Goal: Information Seeking & Learning: Learn about a topic

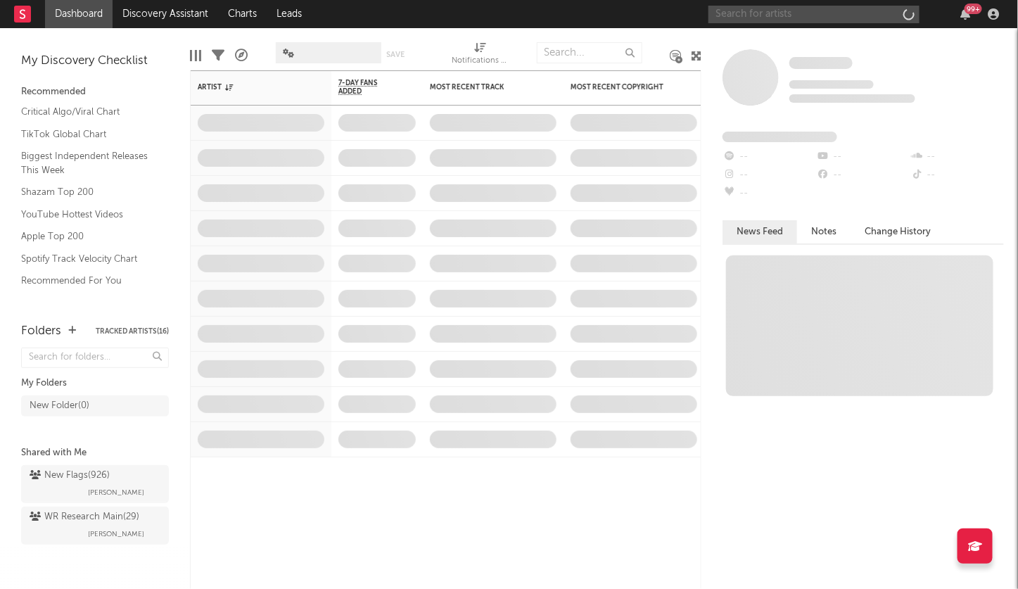
click at [813, 16] on input "text" at bounding box center [813, 15] width 211 height 18
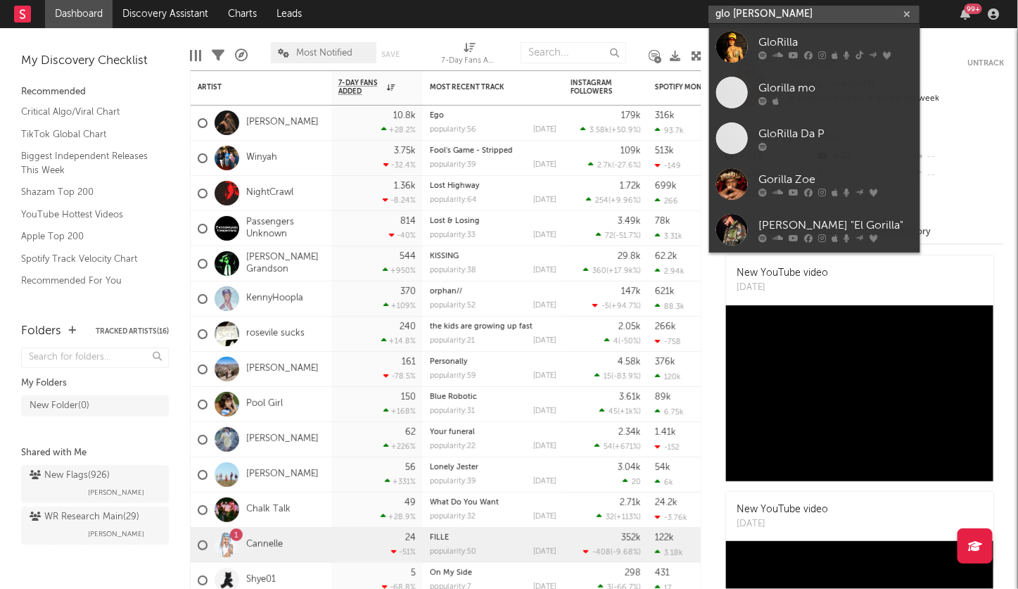
type input "glo rilla"
click at [832, 44] on div "GloRilla" at bounding box center [835, 42] width 155 height 17
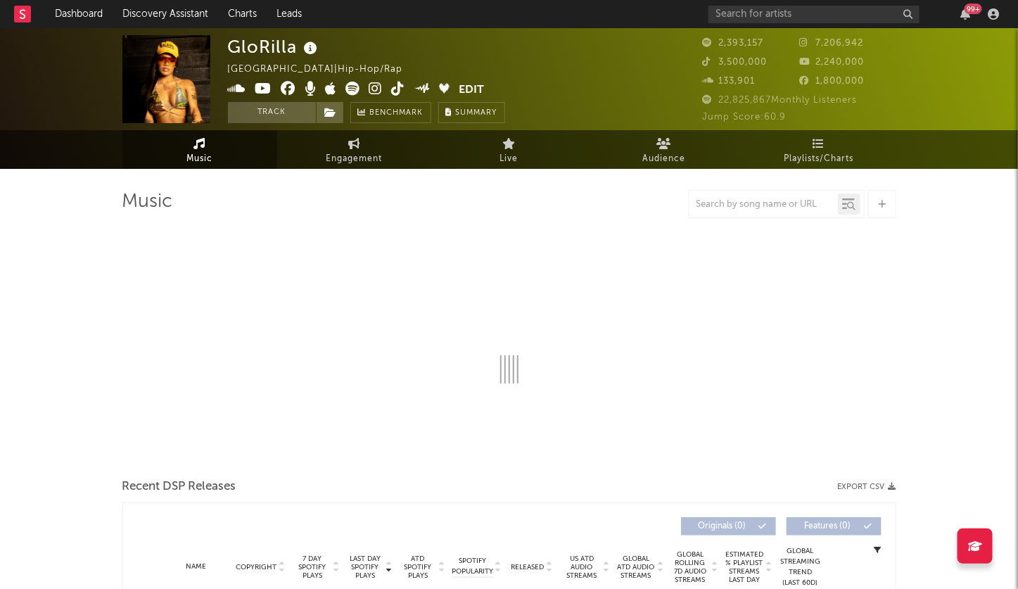
select select "6m"
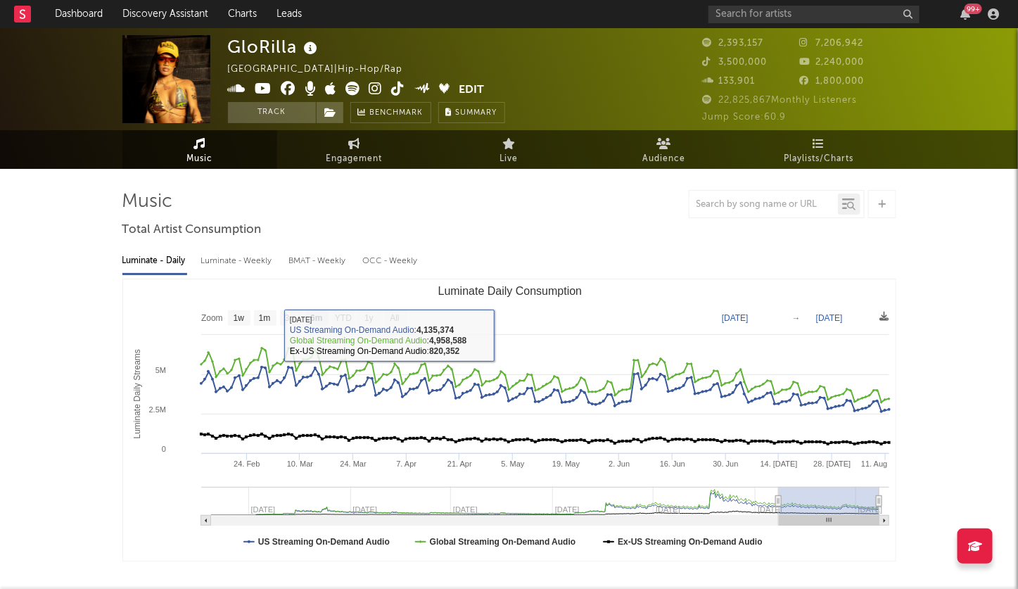
click at [248, 255] on div "Luminate - Weekly" at bounding box center [238, 261] width 74 height 24
select select "6m"
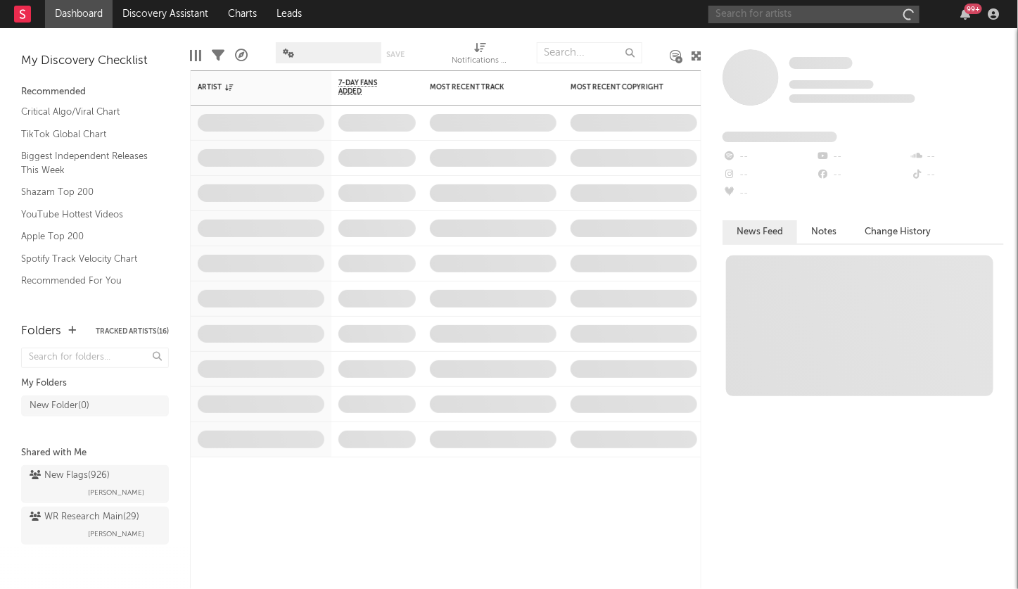
click at [841, 13] on input "text" at bounding box center [813, 15] width 211 height 18
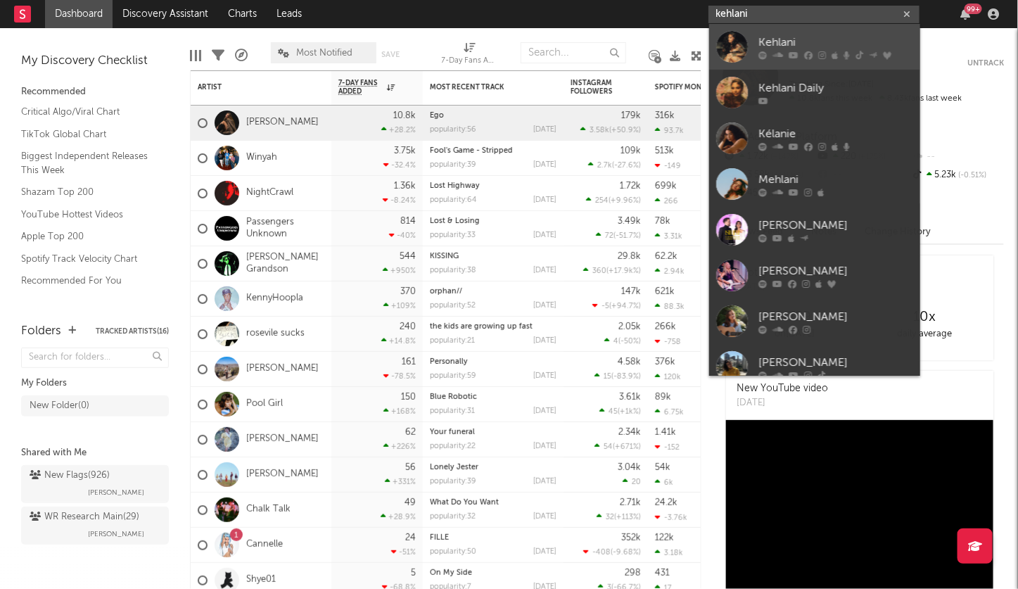
type input "kehlani"
click at [826, 43] on div "Kehlani" at bounding box center [835, 42] width 155 height 17
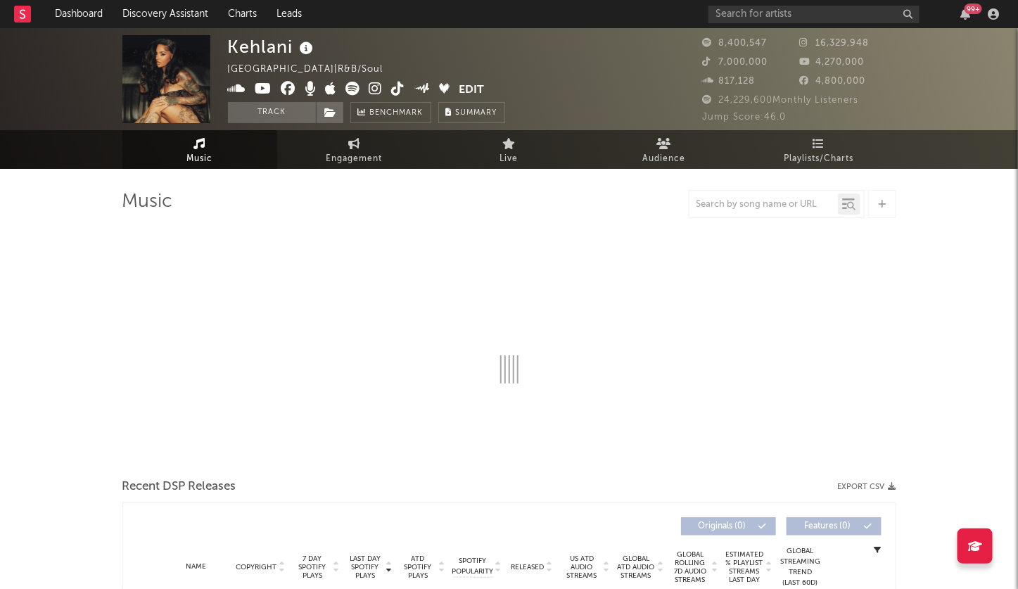
select select "6m"
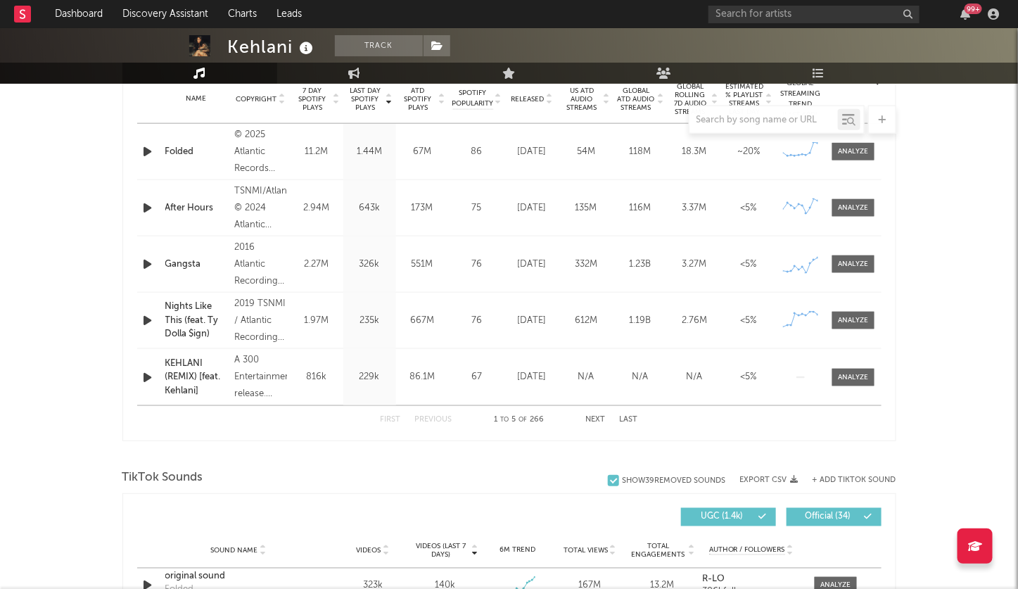
scroll to position [392, 0]
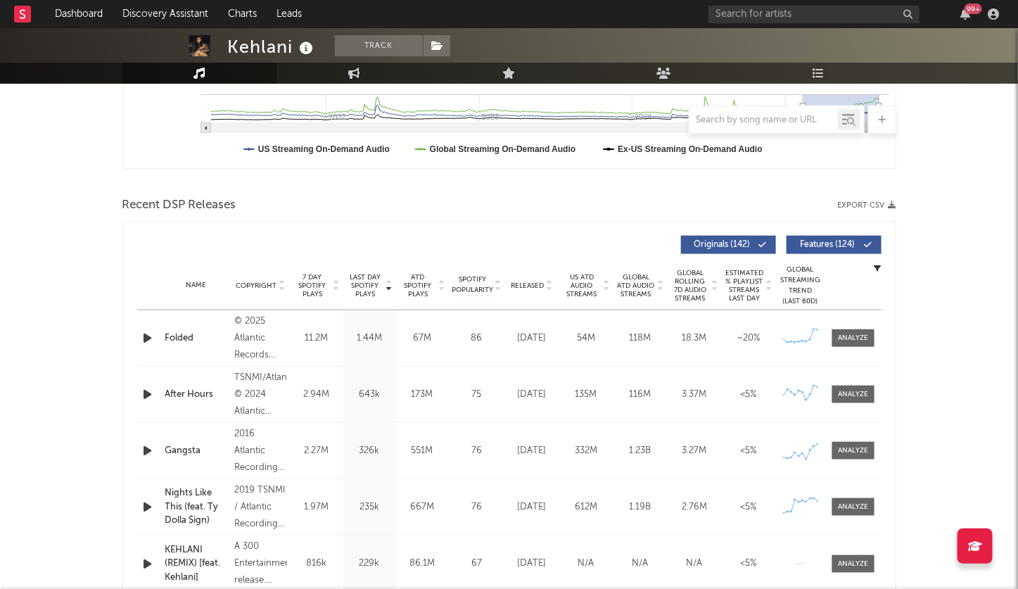
click at [389, 282] on icon at bounding box center [388, 283] width 7 height 6
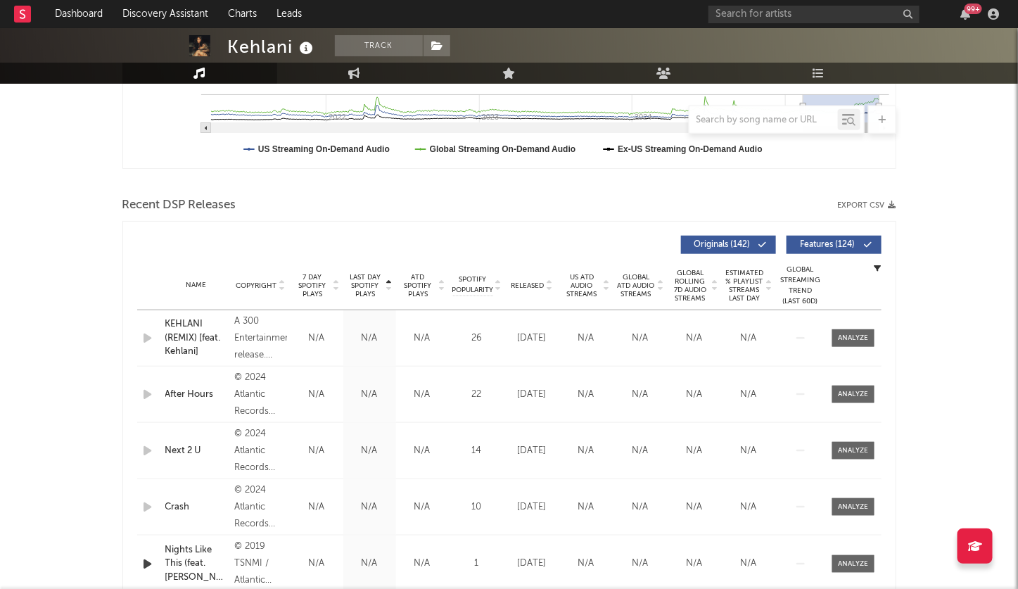
click at [389, 286] on icon at bounding box center [388, 289] width 7 height 6
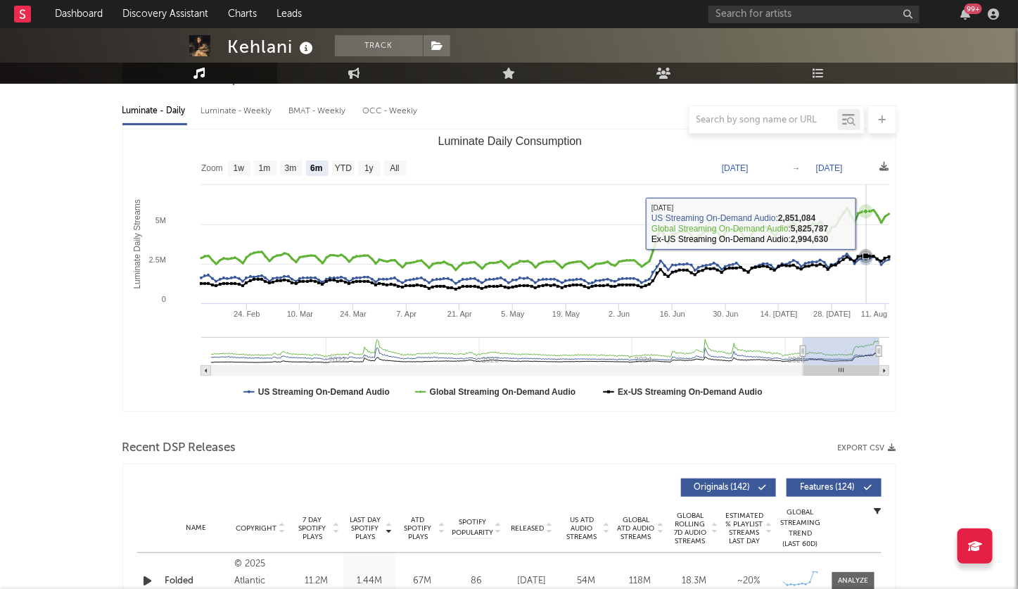
scroll to position [148, 0]
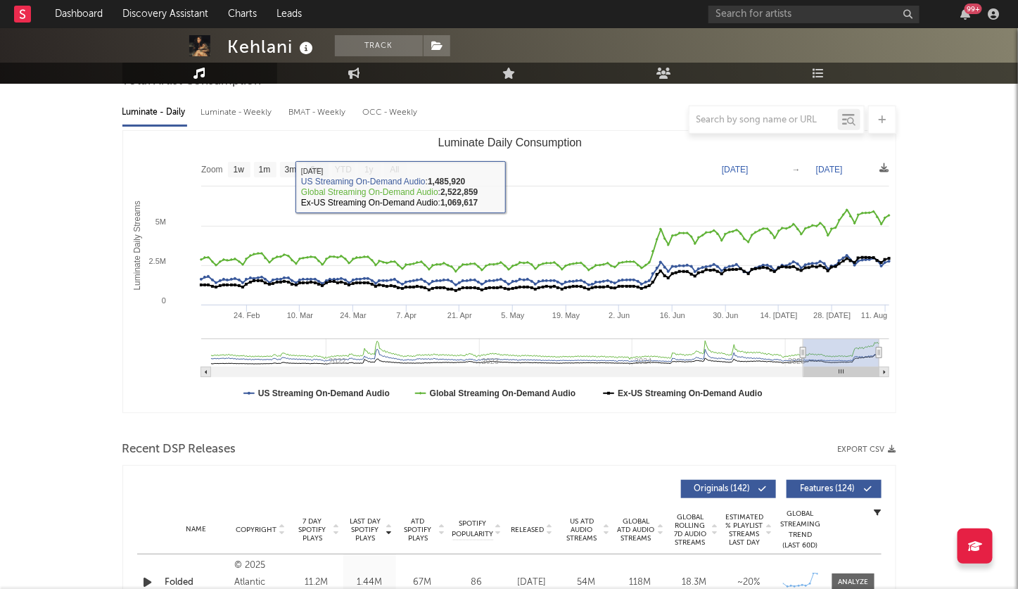
click at [249, 110] on div at bounding box center [509, 119] width 774 height 28
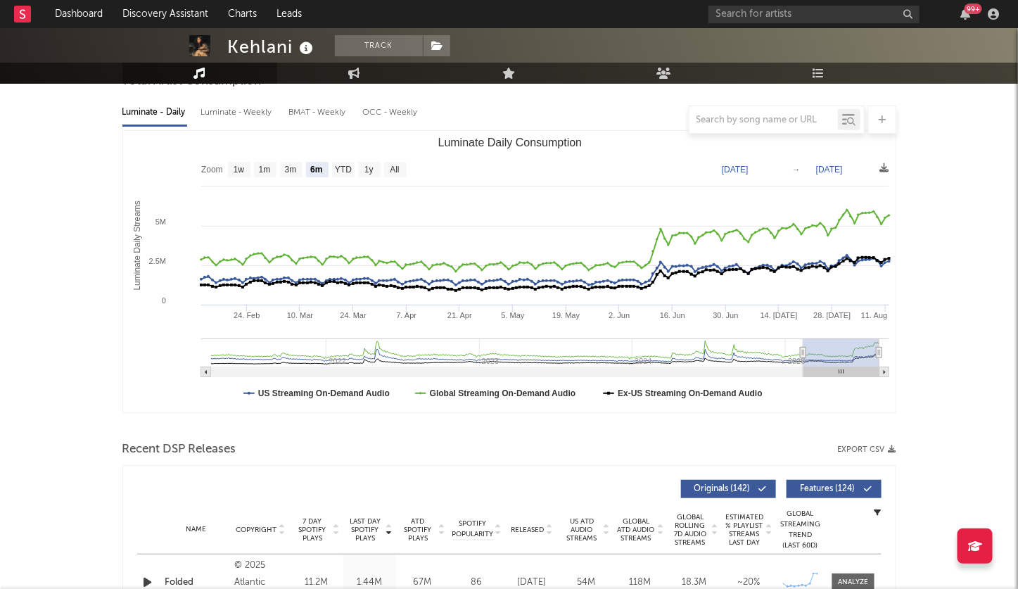
click at [238, 106] on div at bounding box center [509, 119] width 774 height 28
click at [234, 103] on div "Luminate - Weekly" at bounding box center [238, 113] width 74 height 24
select select "6m"
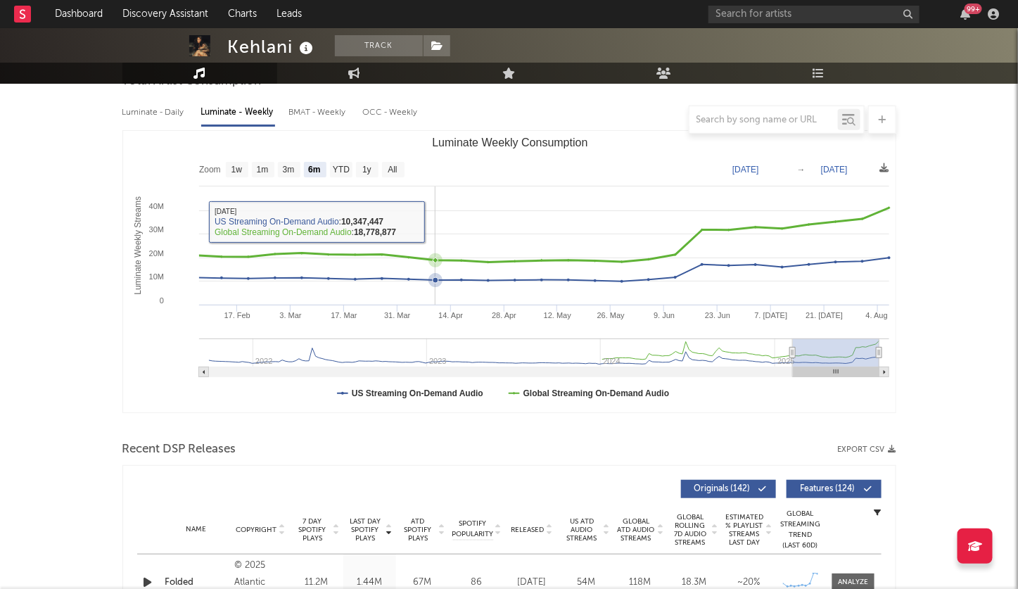
scroll to position [0, 0]
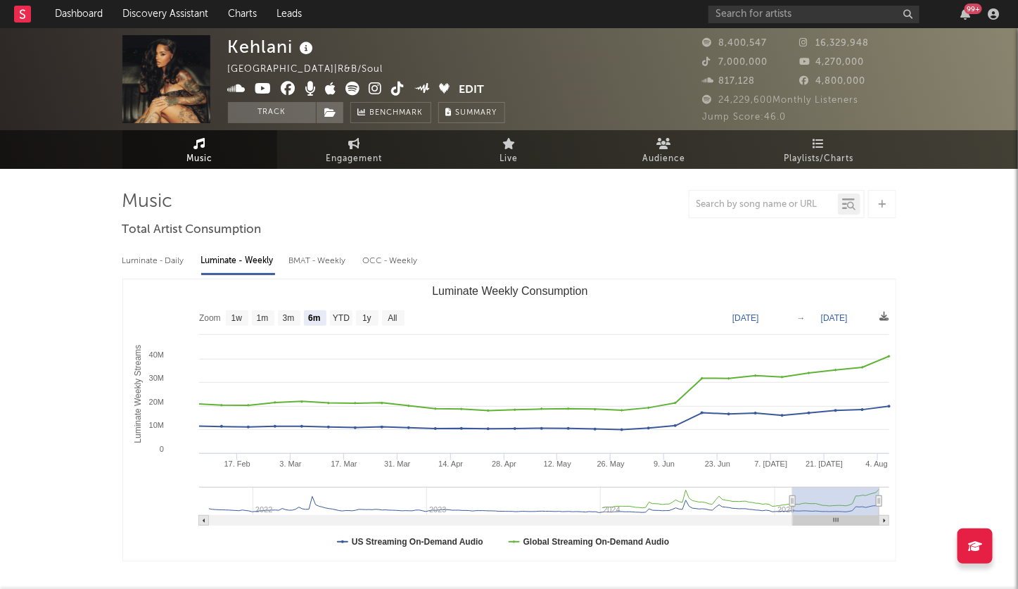
click at [375, 85] on icon at bounding box center [375, 89] width 13 height 14
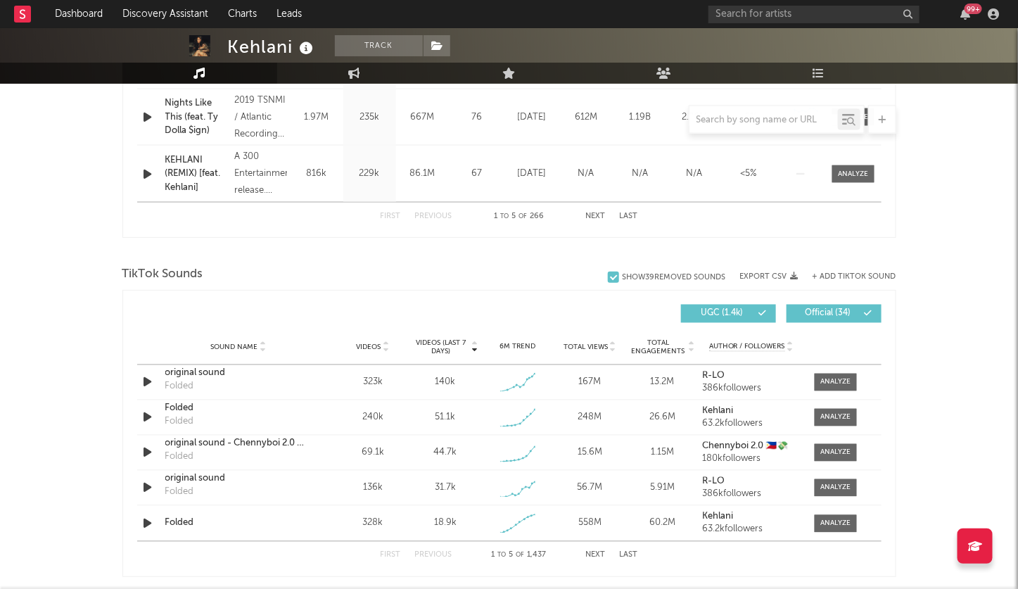
scroll to position [797, 0]
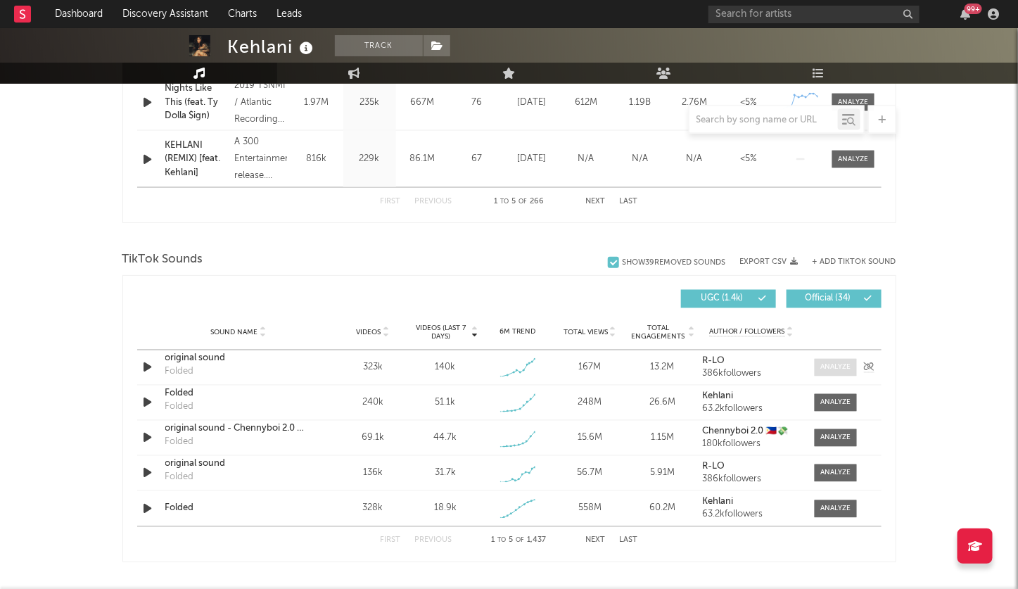
click at [828, 366] on div at bounding box center [835, 367] width 30 height 11
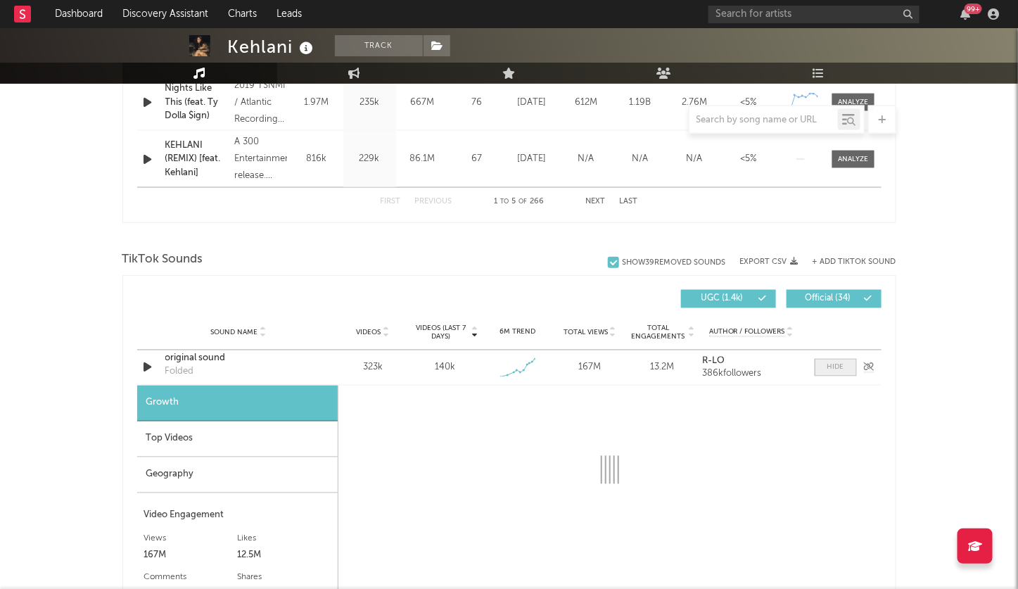
select select "1w"
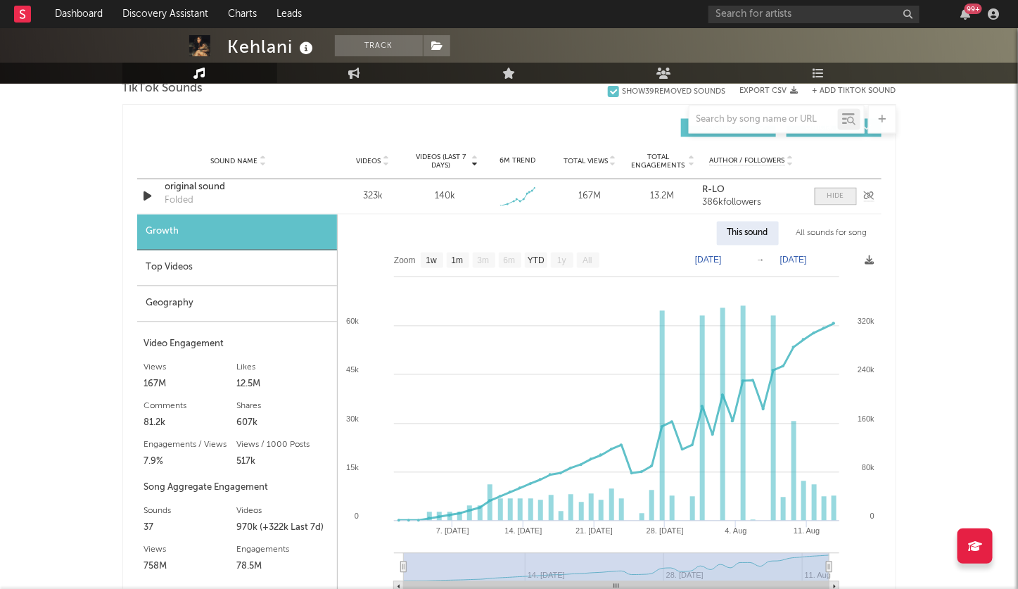
scroll to position [971, 0]
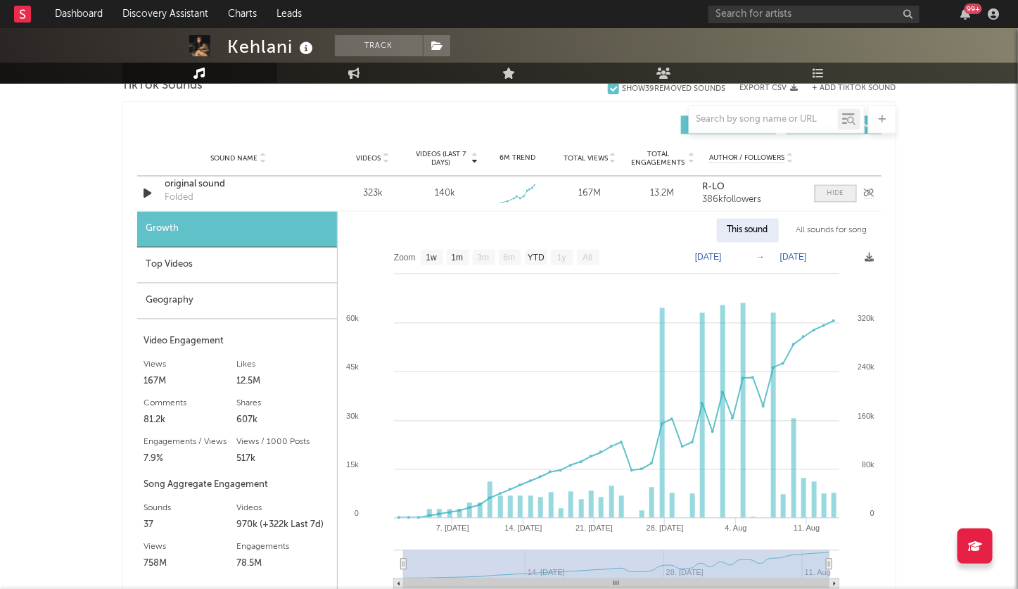
click at [838, 188] on div at bounding box center [835, 193] width 17 height 11
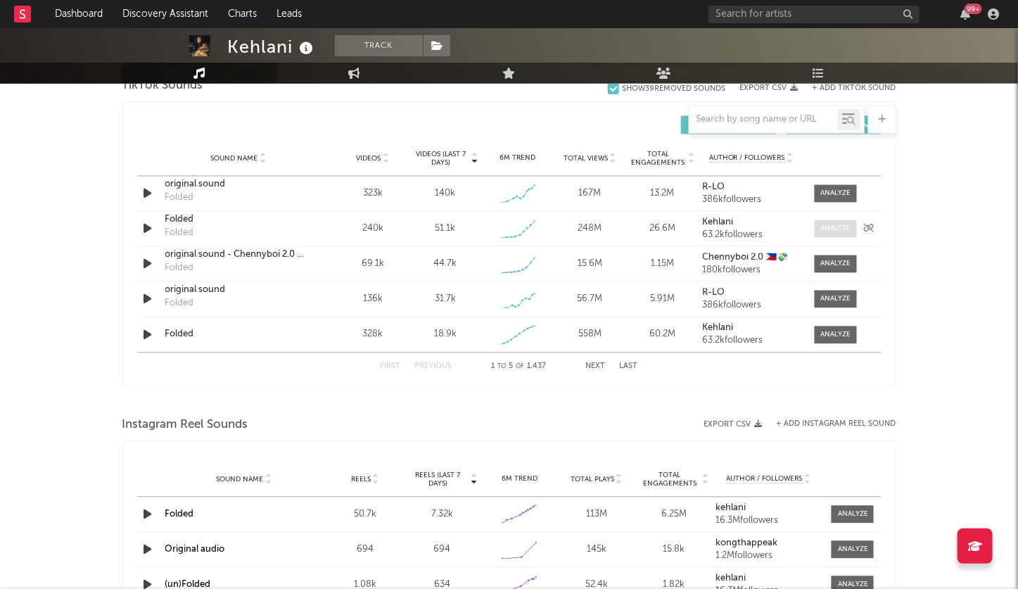
click at [834, 233] on span at bounding box center [835, 229] width 42 height 18
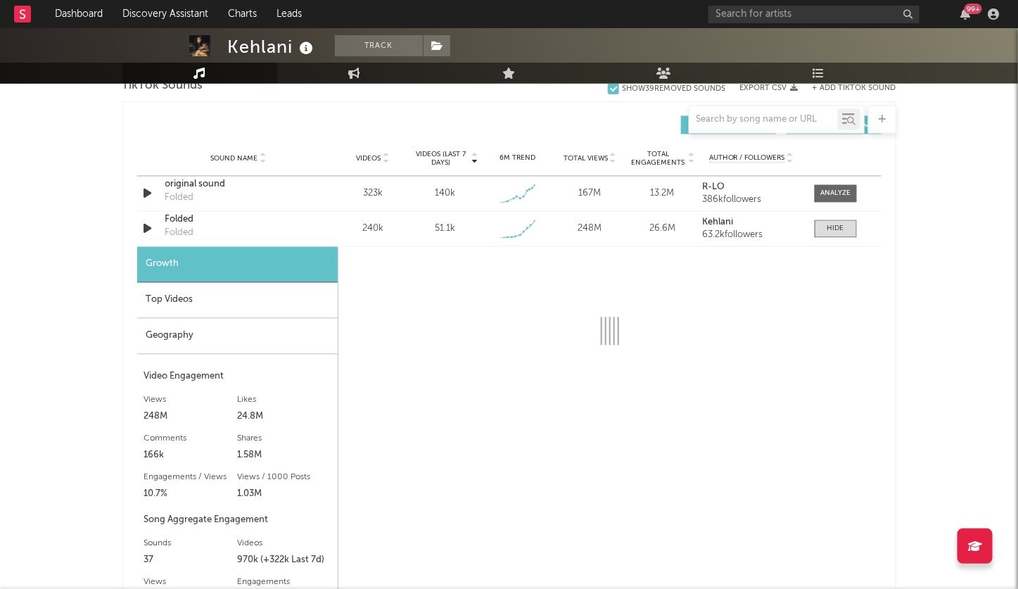
select select "1w"
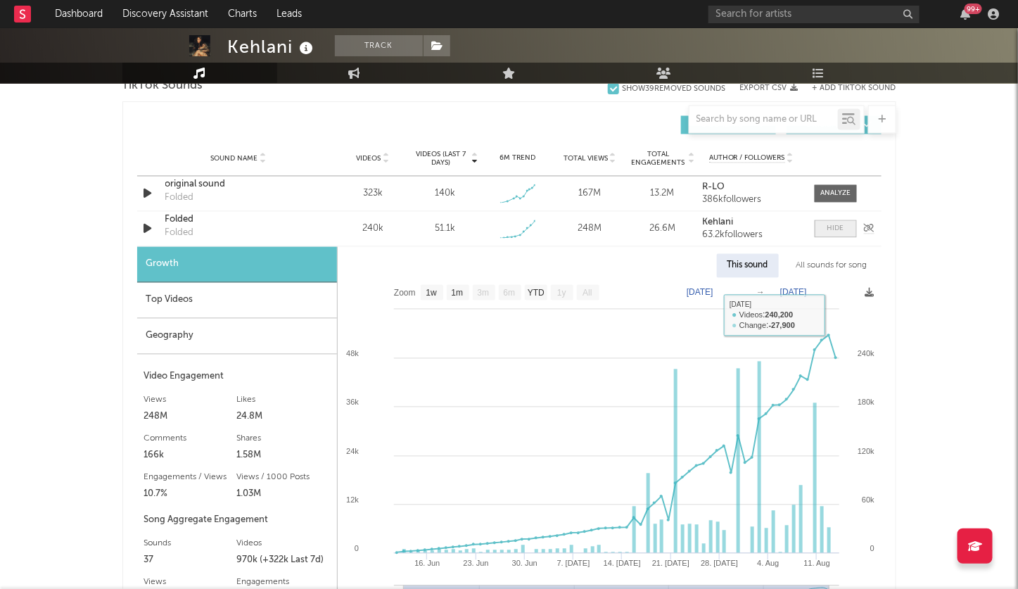
click at [839, 233] on span at bounding box center [835, 229] width 42 height 18
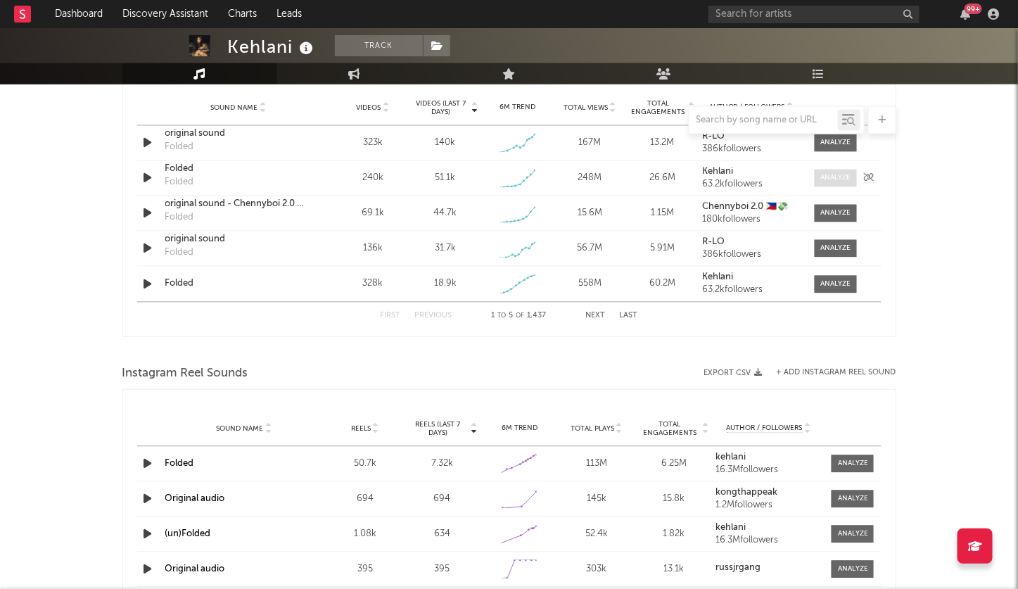
scroll to position [1032, 0]
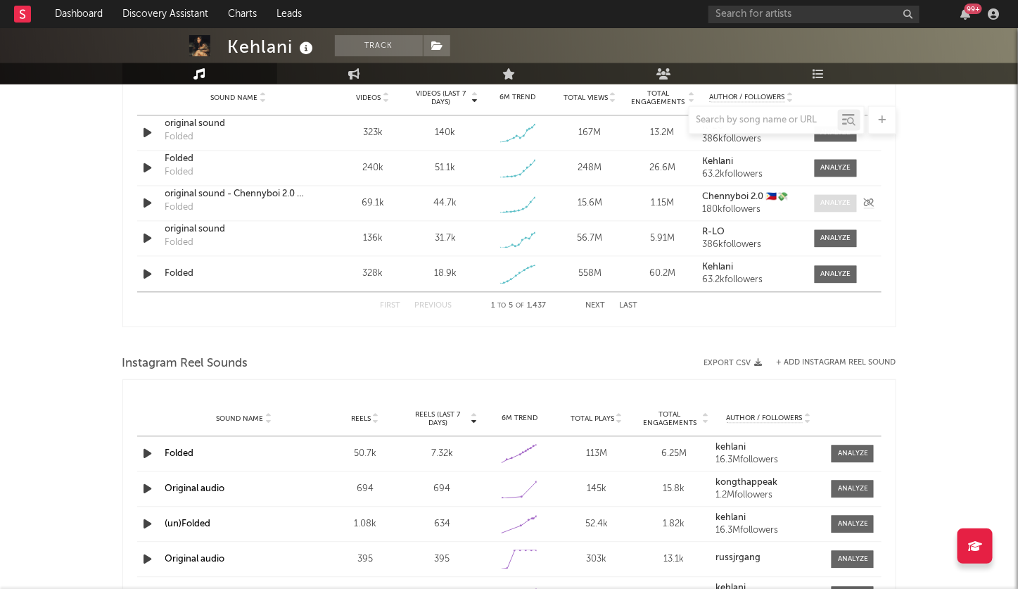
click at [834, 200] on div at bounding box center [835, 203] width 30 height 11
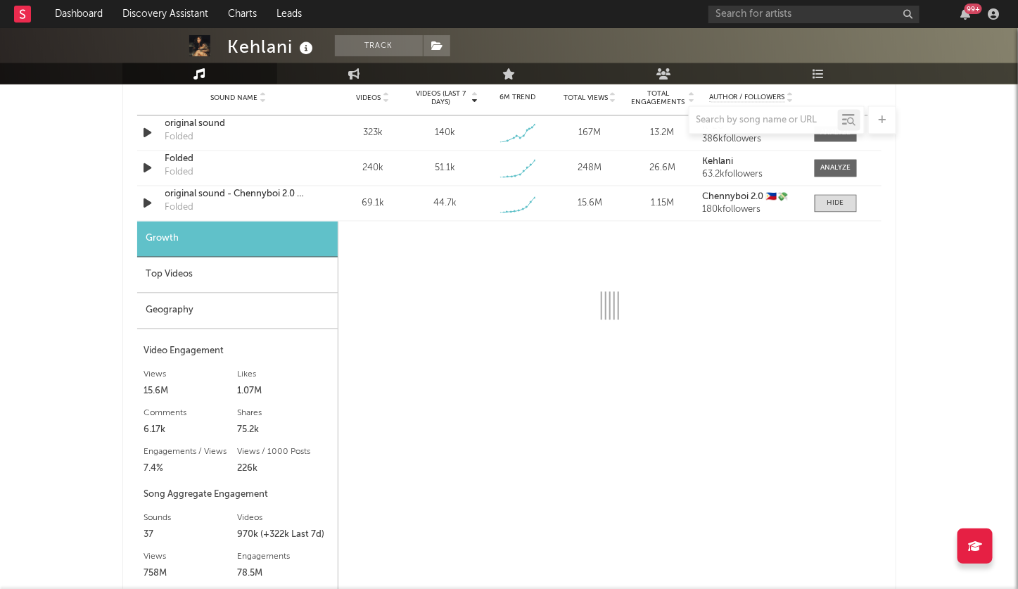
select select "1w"
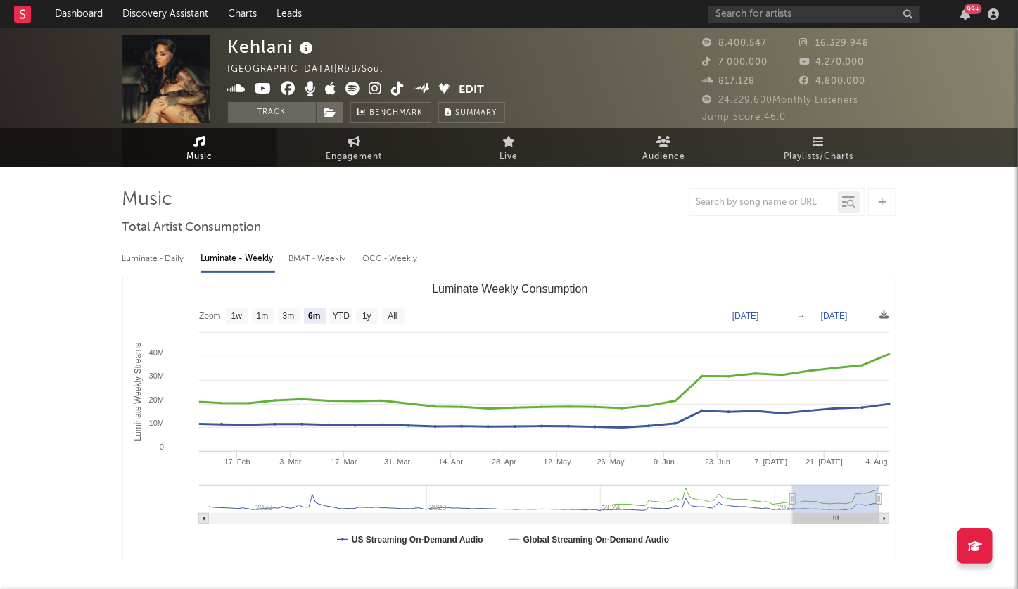
scroll to position [0, 0]
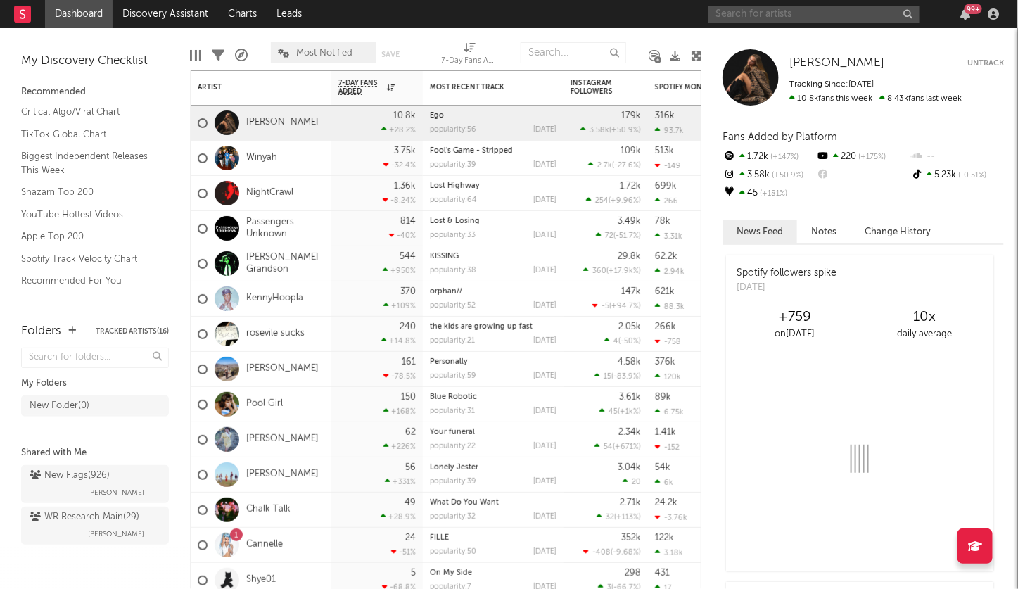
click at [764, 9] on input "text" at bounding box center [813, 15] width 211 height 18
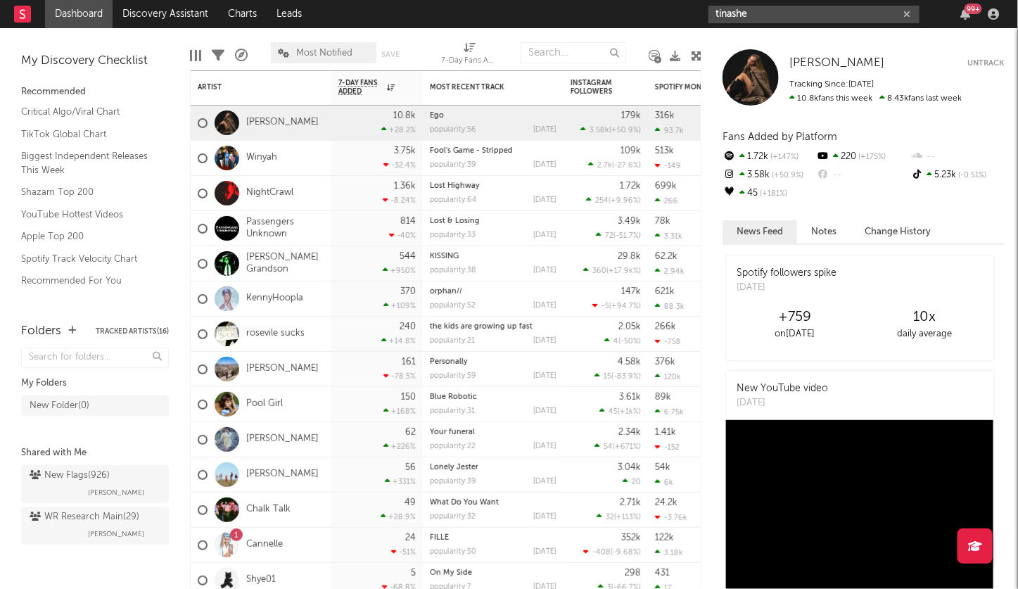
click at [756, 11] on input "tinashe" at bounding box center [813, 15] width 211 height 18
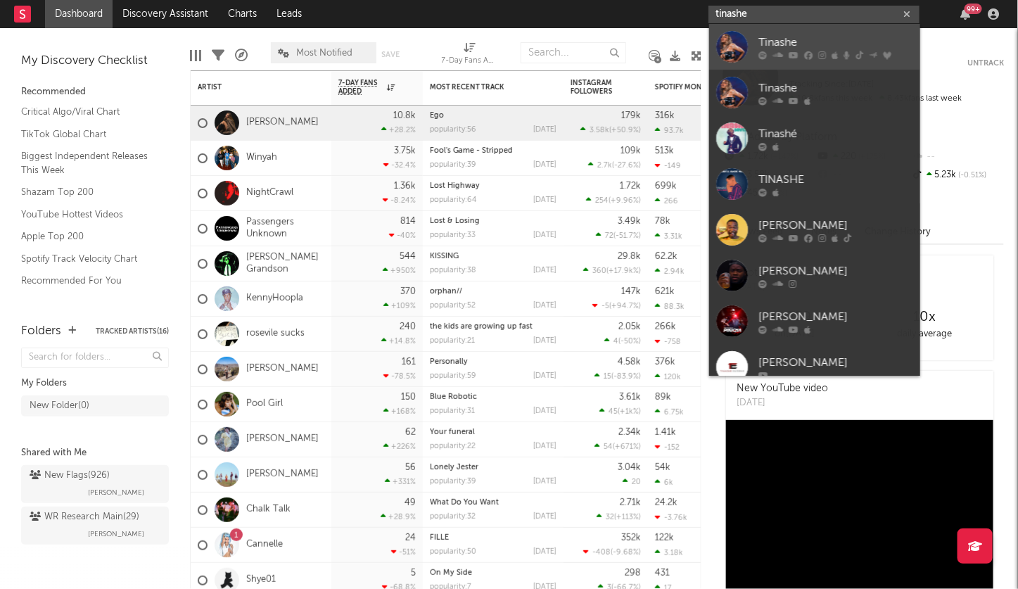
type input "tinashe"
click at [767, 56] on div at bounding box center [835, 55] width 155 height 8
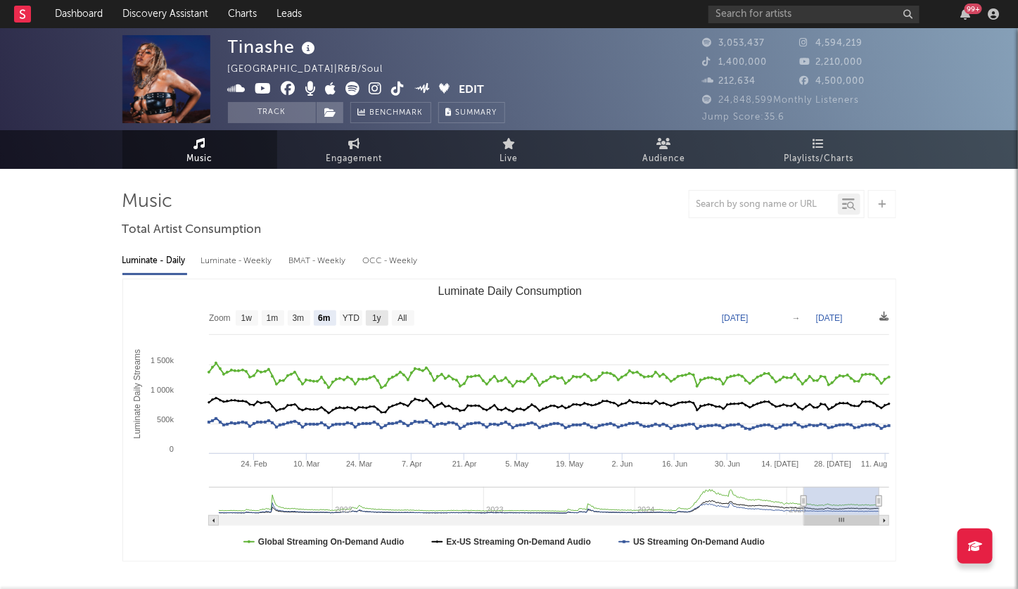
click at [384, 315] on rect "Luminate Daily Consumption" at bounding box center [377, 317] width 23 height 15
select select "1y"
type input "[DATE]"
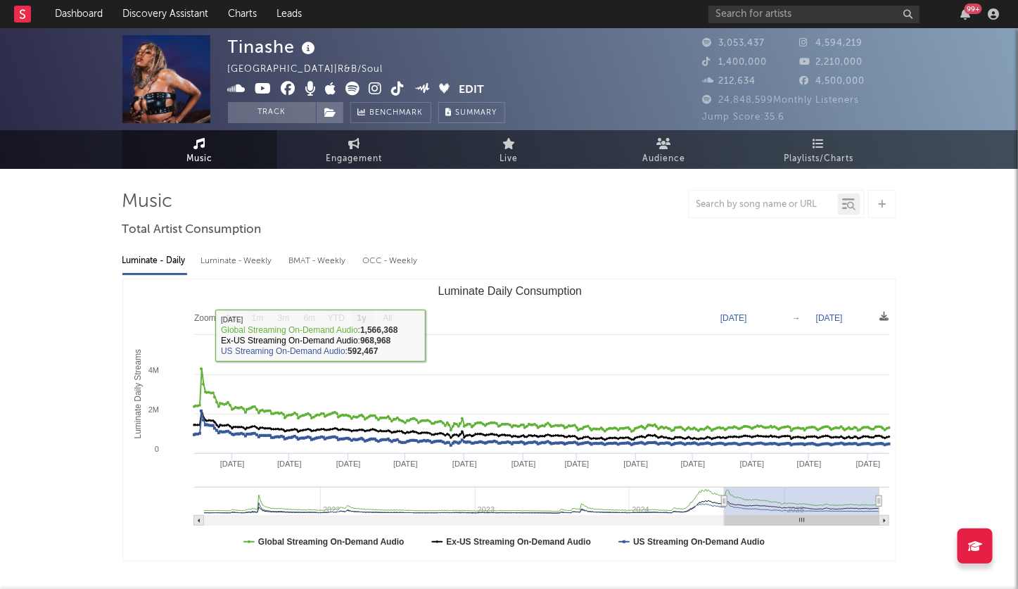
click at [250, 264] on div "Luminate - Weekly" at bounding box center [238, 261] width 74 height 24
select select "6m"
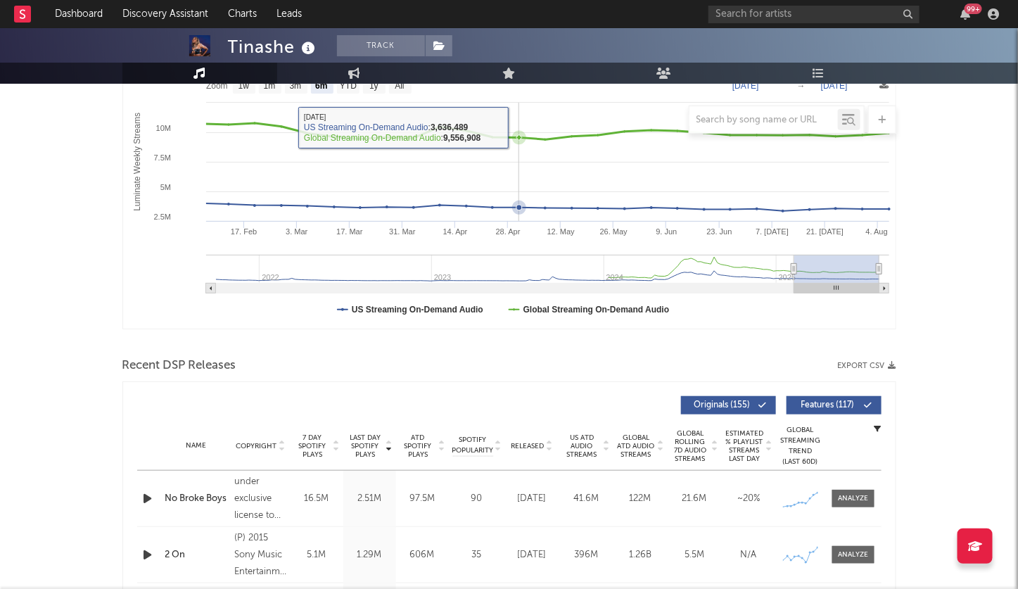
scroll to position [433, 0]
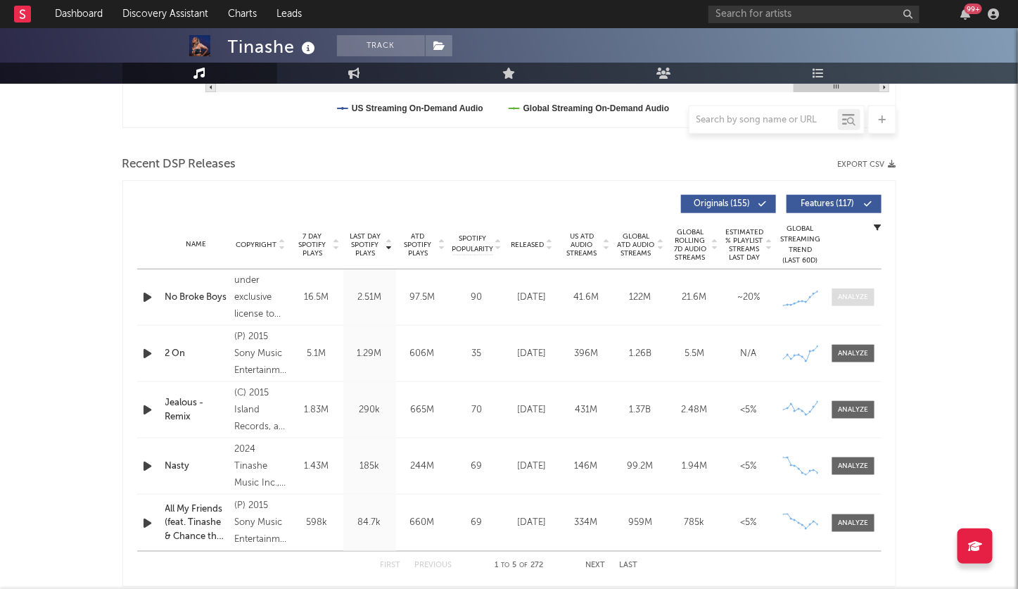
click at [855, 292] on div at bounding box center [853, 297] width 30 height 11
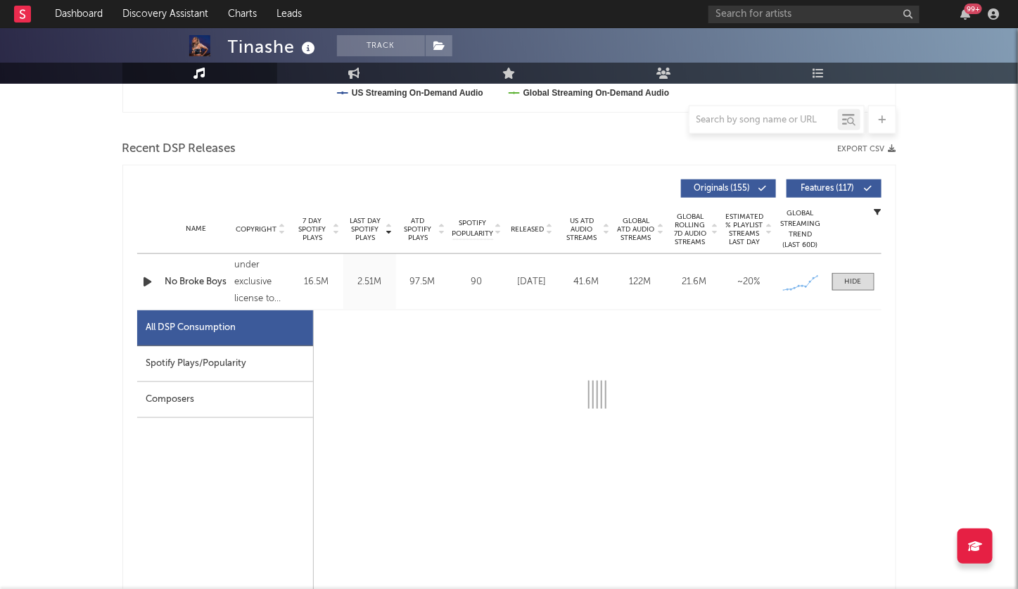
scroll to position [518, 0]
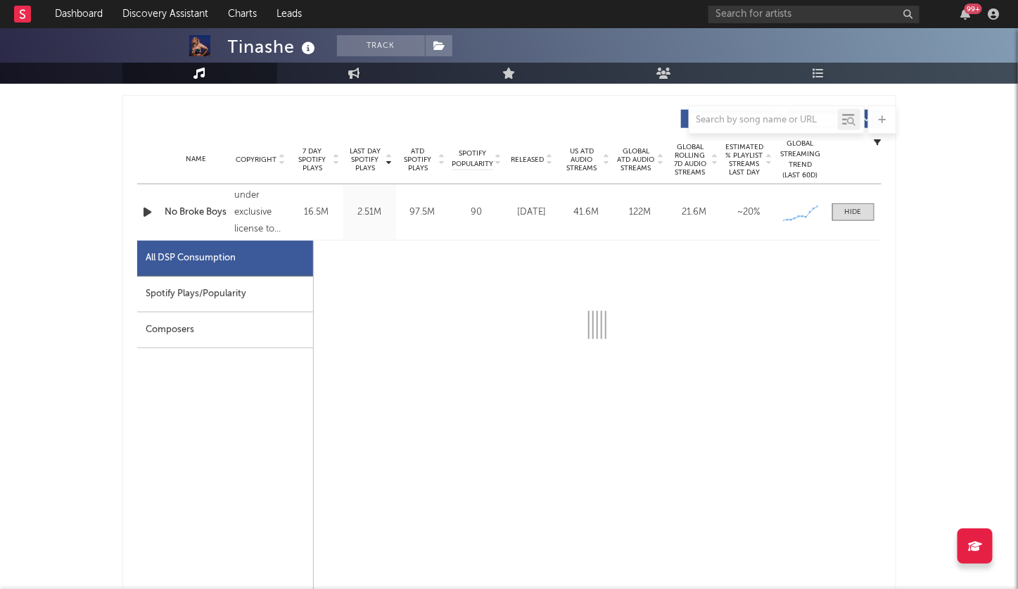
select select "1w"
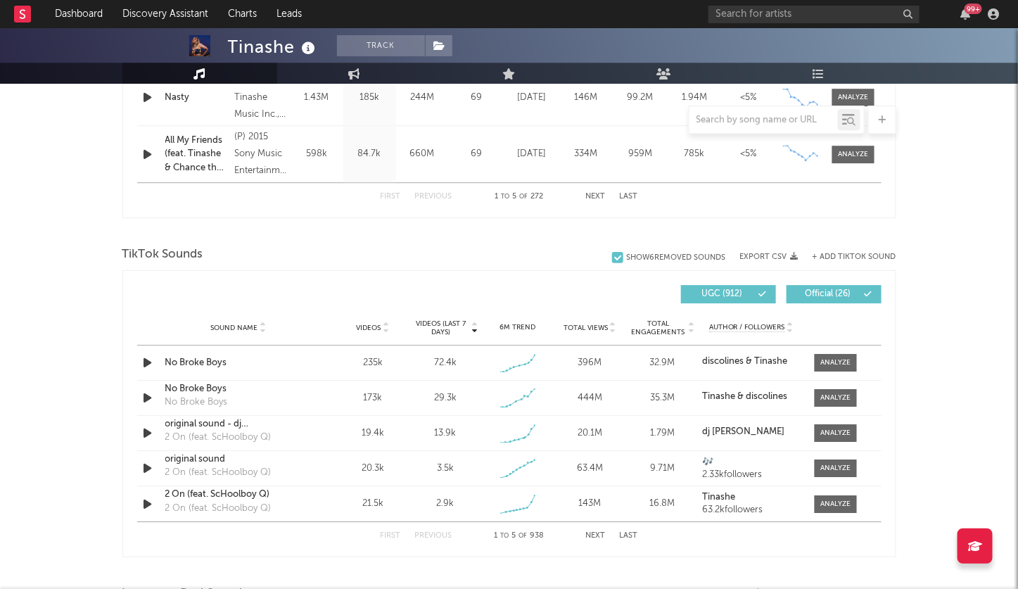
scroll to position [1475, 0]
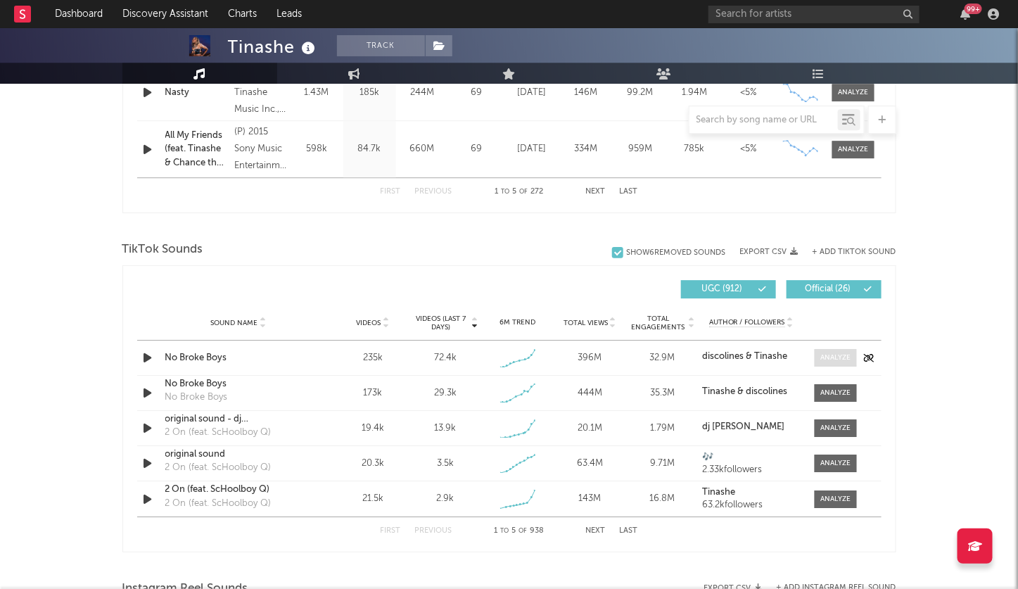
click at [836, 352] on div at bounding box center [835, 357] width 30 height 11
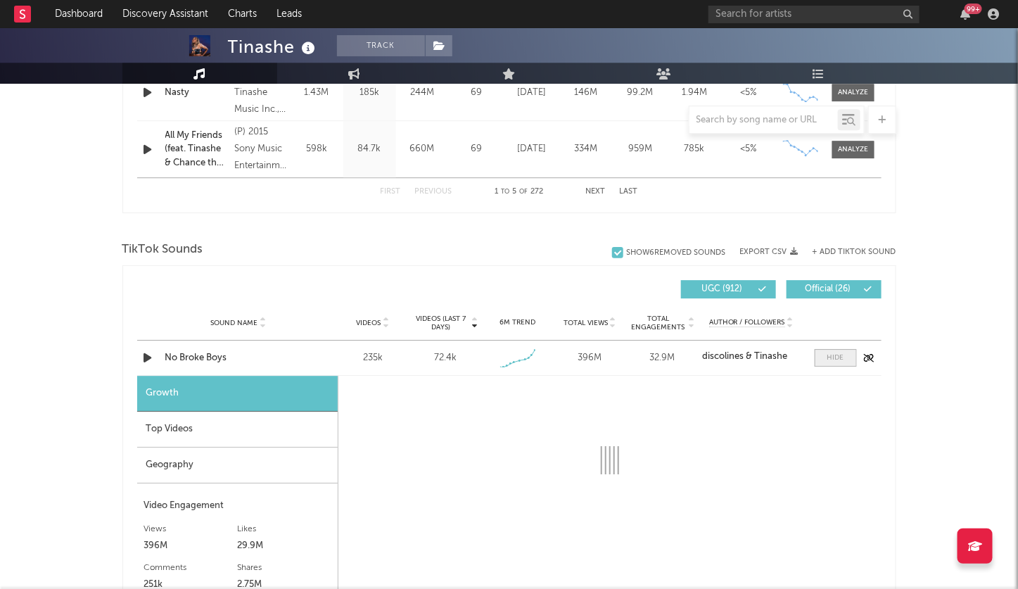
select select "1w"
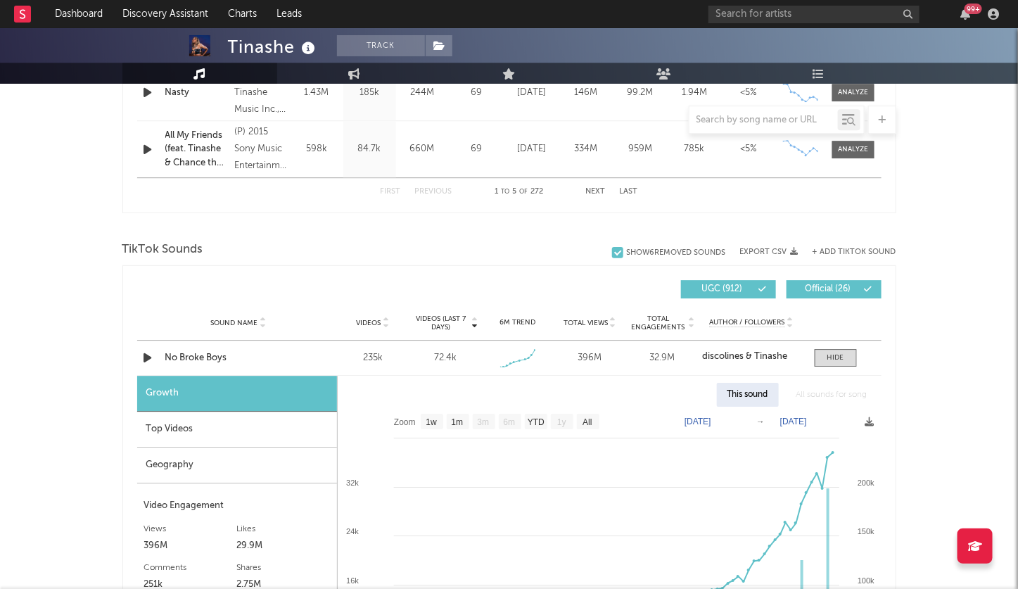
scroll to position [1576, 0]
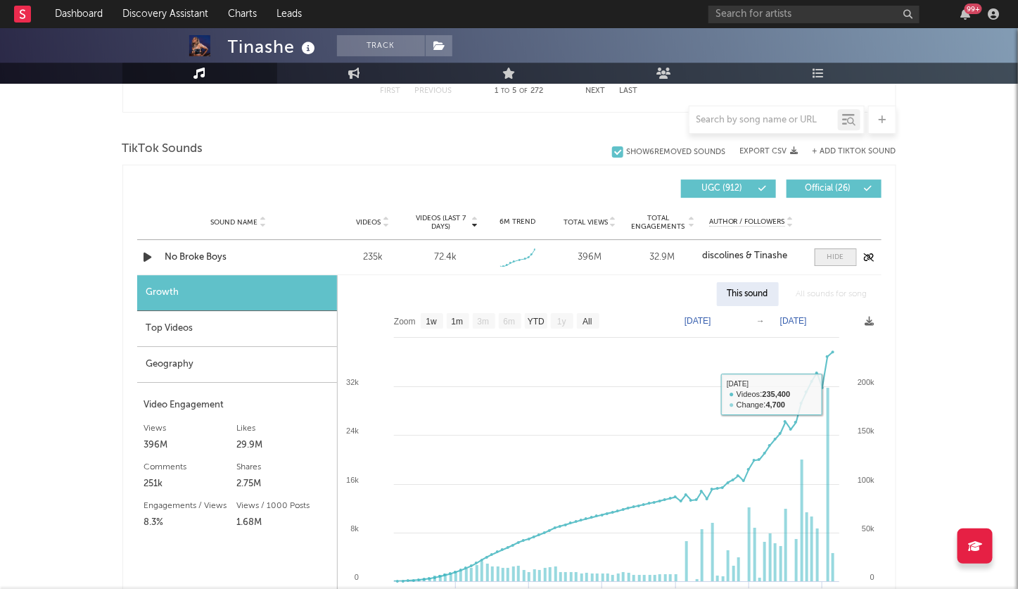
click at [837, 252] on div at bounding box center [835, 257] width 17 height 11
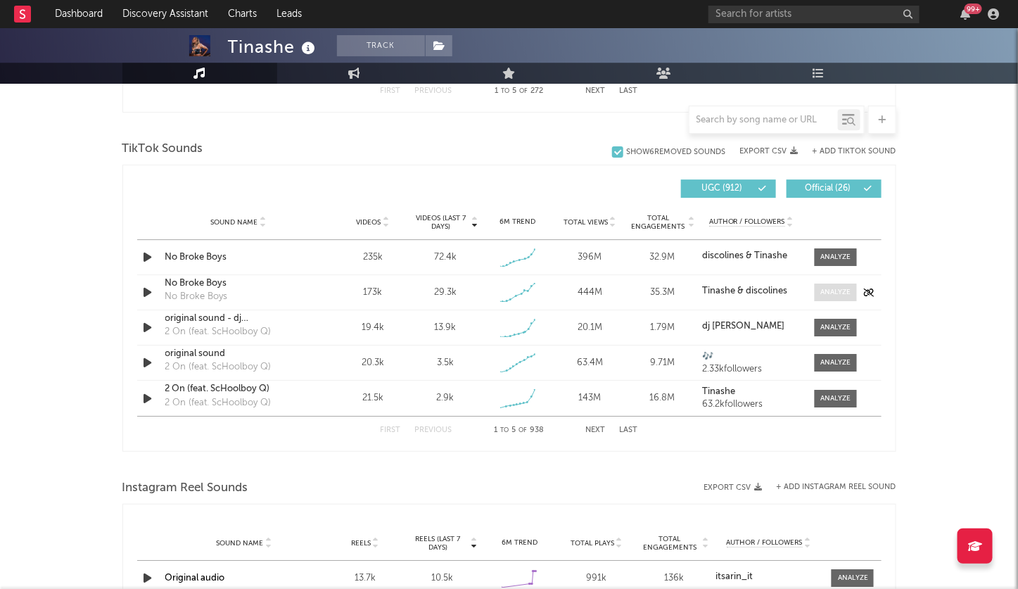
click at [826, 287] on div at bounding box center [835, 292] width 30 height 11
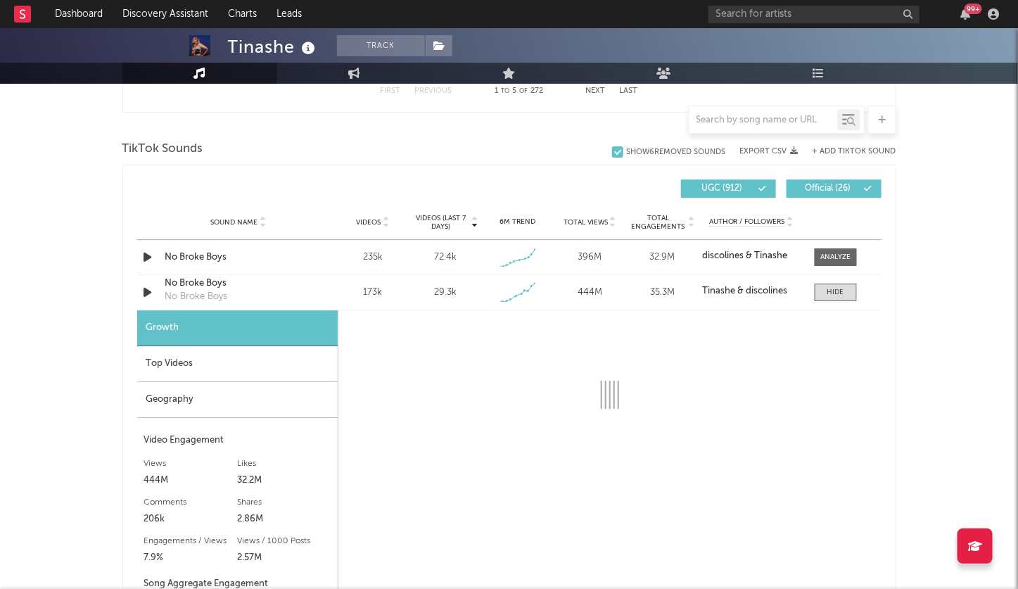
select select "1w"
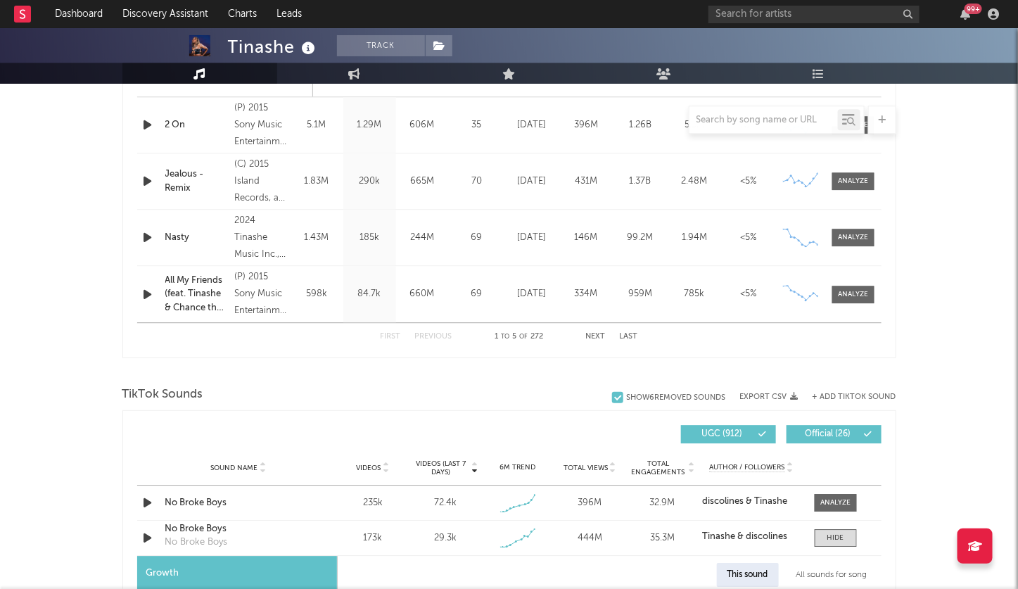
scroll to position [1130, 0]
